Goal: Information Seeking & Learning: Learn about a topic

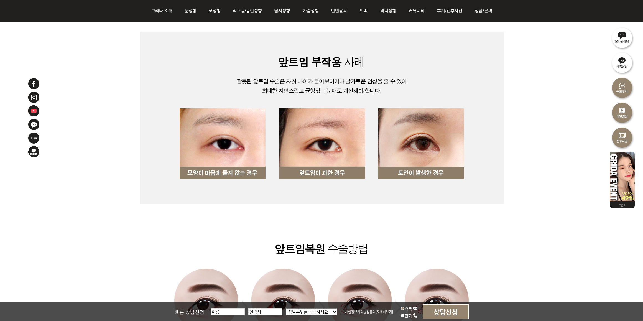
scroll to position [416, 0]
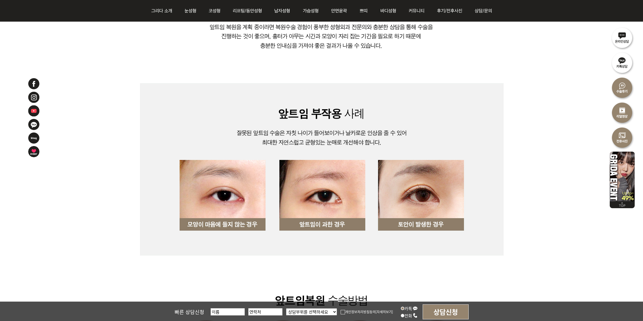
click at [429, 87] on img at bounding box center [322, 178] width 364 height 534
click at [463, 59] on img at bounding box center [322, 178] width 364 height 534
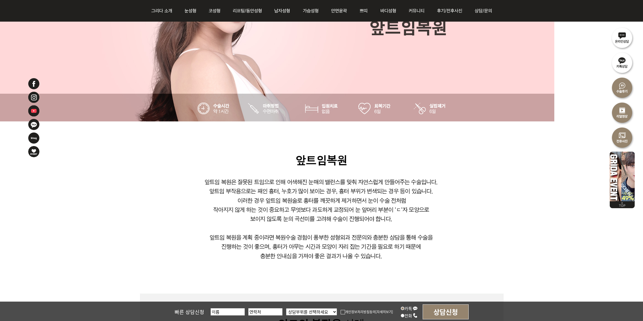
scroll to position [208, 0]
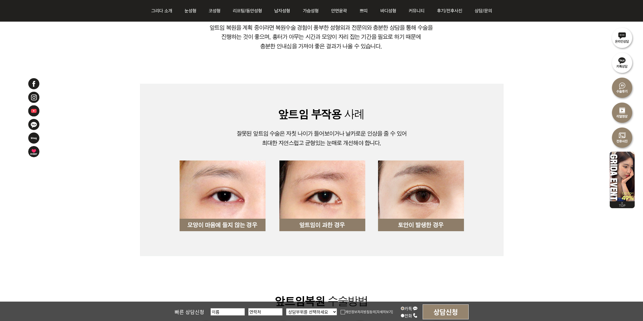
scroll to position [416, 0]
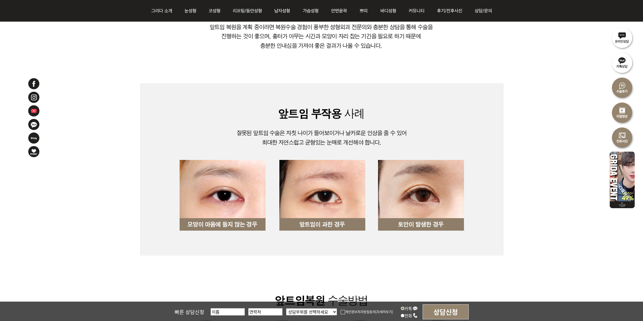
click at [451, 65] on img at bounding box center [322, 178] width 364 height 534
click at [422, 62] on img at bounding box center [322, 178] width 364 height 534
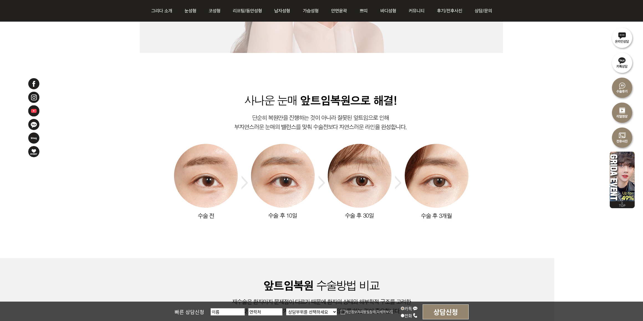
scroll to position [1248, 0]
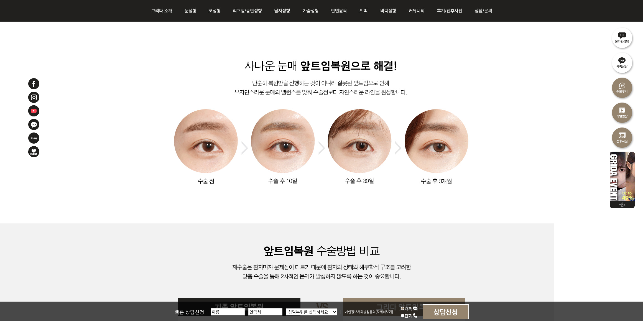
click at [133, 245] on div at bounding box center [321, 326] width 643 height 205
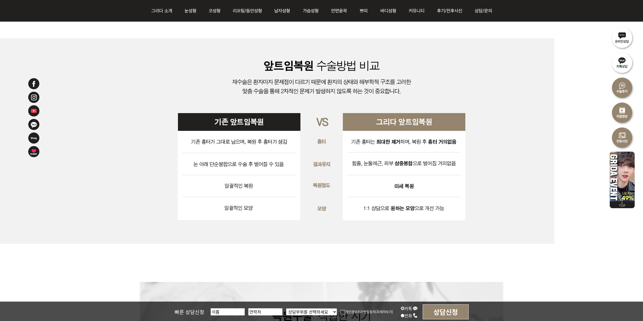
scroll to position [1421, 0]
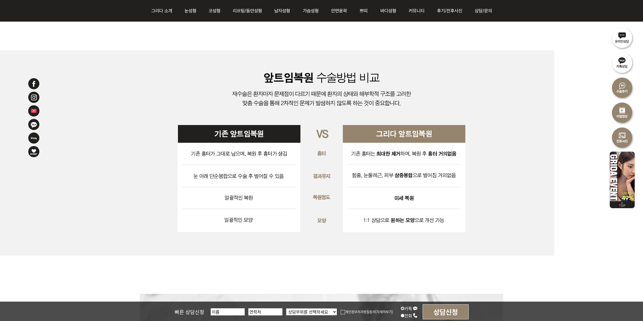
click at [571, 72] on div at bounding box center [321, 152] width 643 height 205
click at [151, 236] on img at bounding box center [322, 152] width 364 height 205
click at [577, 99] on div at bounding box center [321, 152] width 643 height 205
click at [558, 37] on div at bounding box center [321, 88] width 643 height 2788
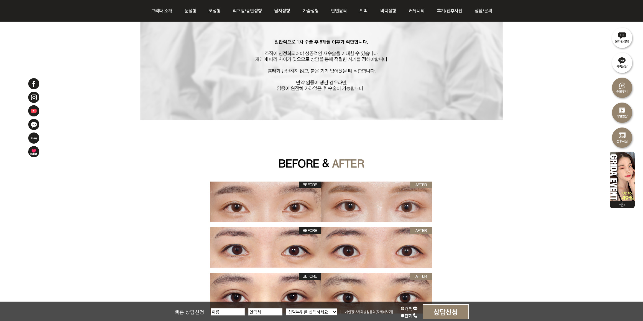
scroll to position [1733, 0]
click at [461, 120] on img at bounding box center [322, 147] width 364 height 407
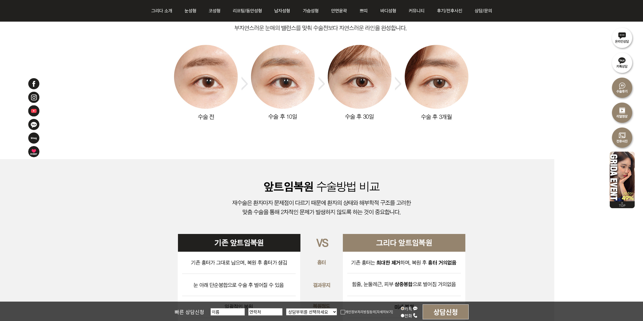
scroll to position [1301, 0]
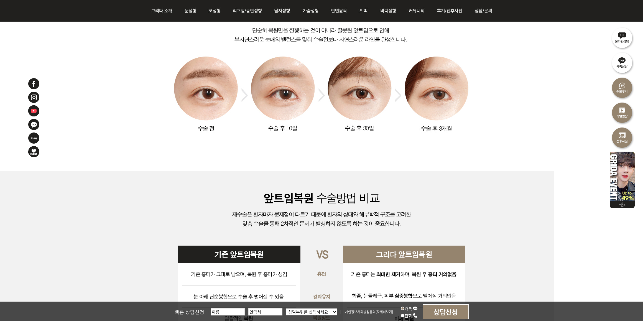
click at [103, 111] on div at bounding box center [321, 209] width 643 height 2788
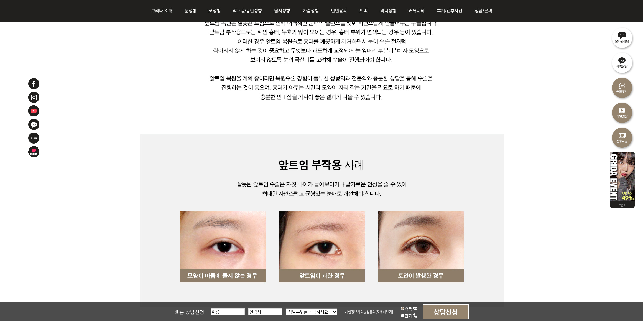
scroll to position [191, 0]
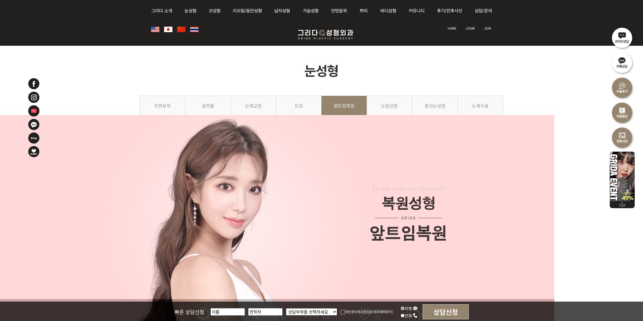
scroll to position [191, 0]
